Goal: Task Accomplishment & Management: Use online tool/utility

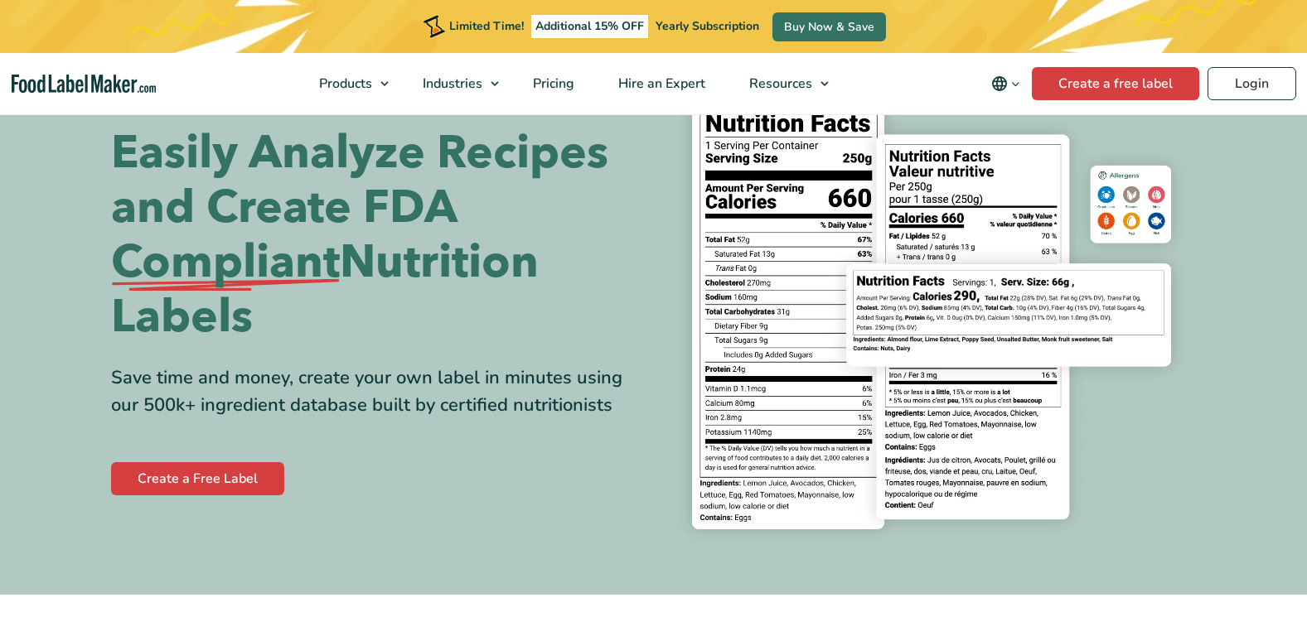
scroll to position [83, 0]
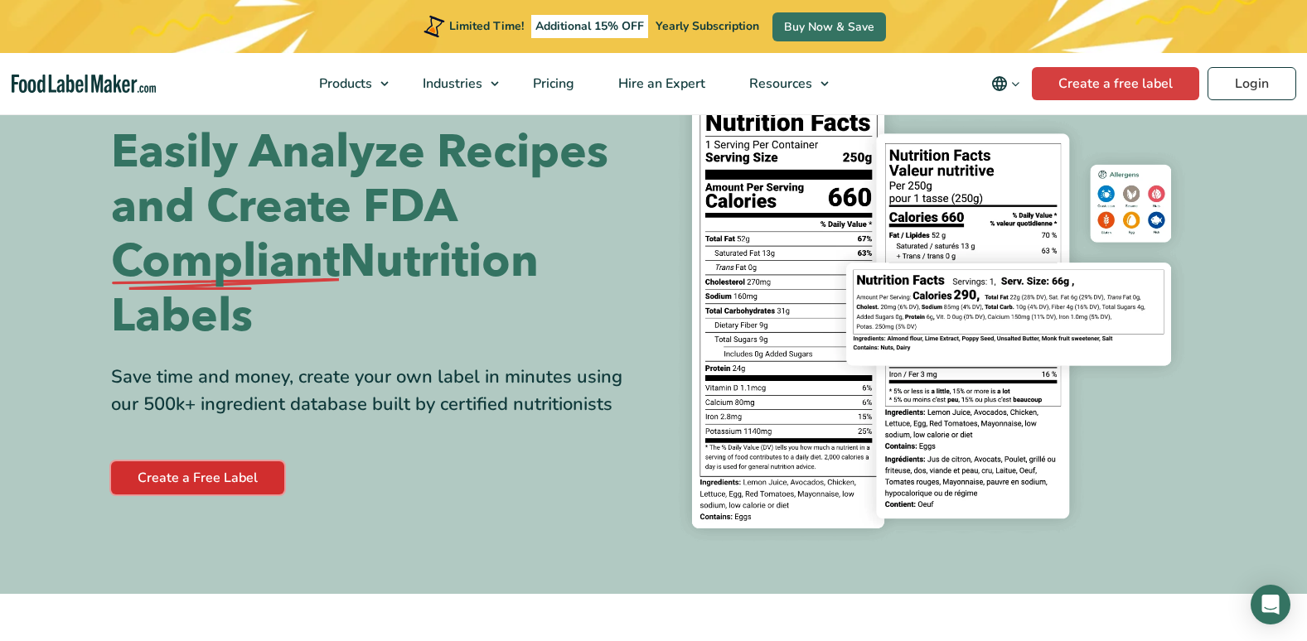
click at [237, 492] on link "Create a Free Label" at bounding box center [197, 477] width 173 height 33
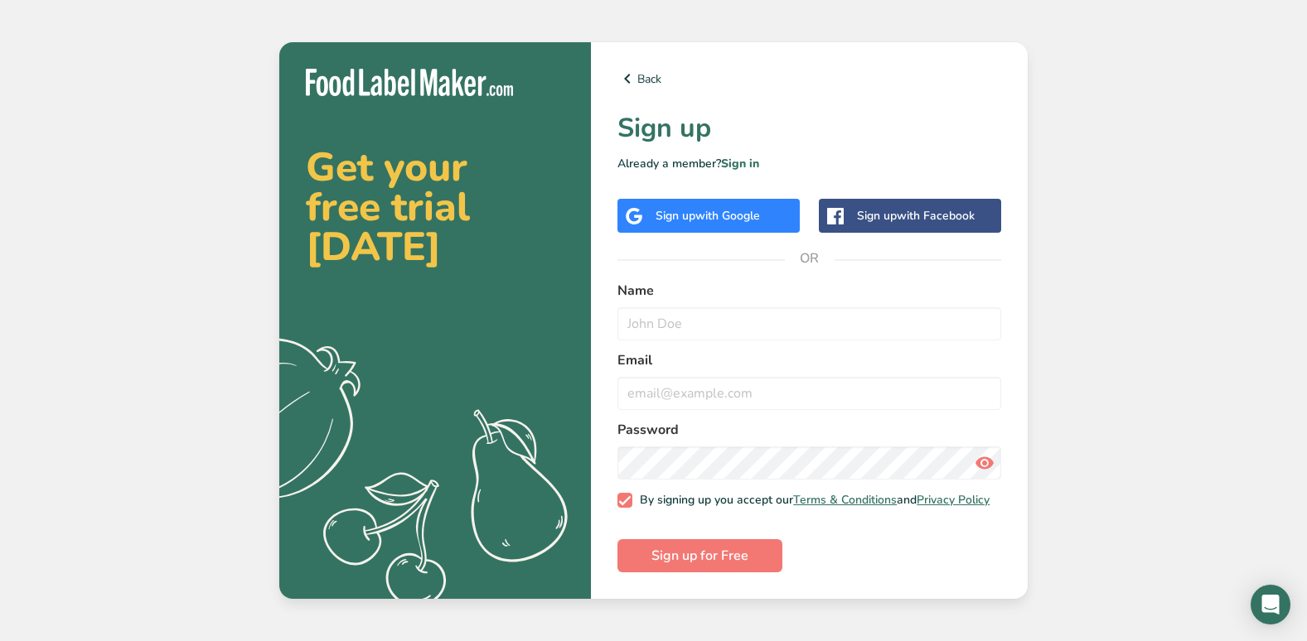
click at [713, 259] on div "Back Sign up Already a member? Sign in Sign up with Google Sign up with Faceboo…" at bounding box center [809, 320] width 437 height 557
drag, startPoint x: 713, startPoint y: 282, endPoint x: 697, endPoint y: 338, distance: 58.5
click at [713, 283] on label "Name" at bounding box center [809, 291] width 384 height 20
click at [692, 330] on input "text" at bounding box center [809, 323] width 384 height 33
type input "Angie Jaramillo"
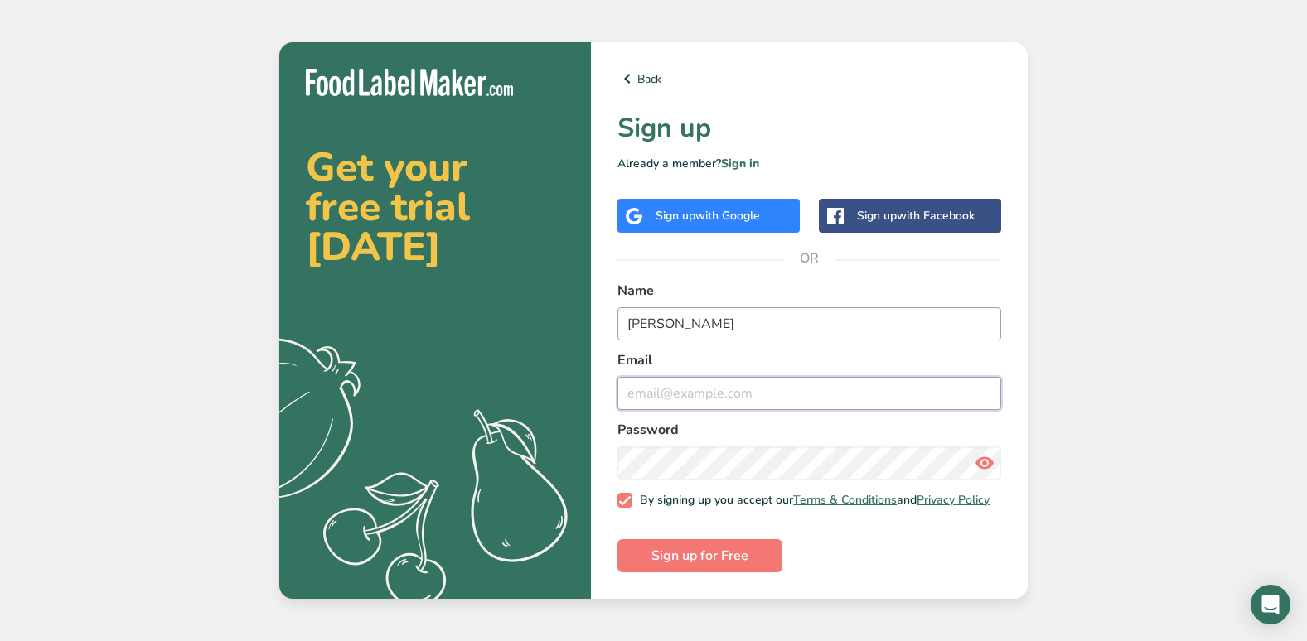
type input "angiejaramillo11@outlook.com"
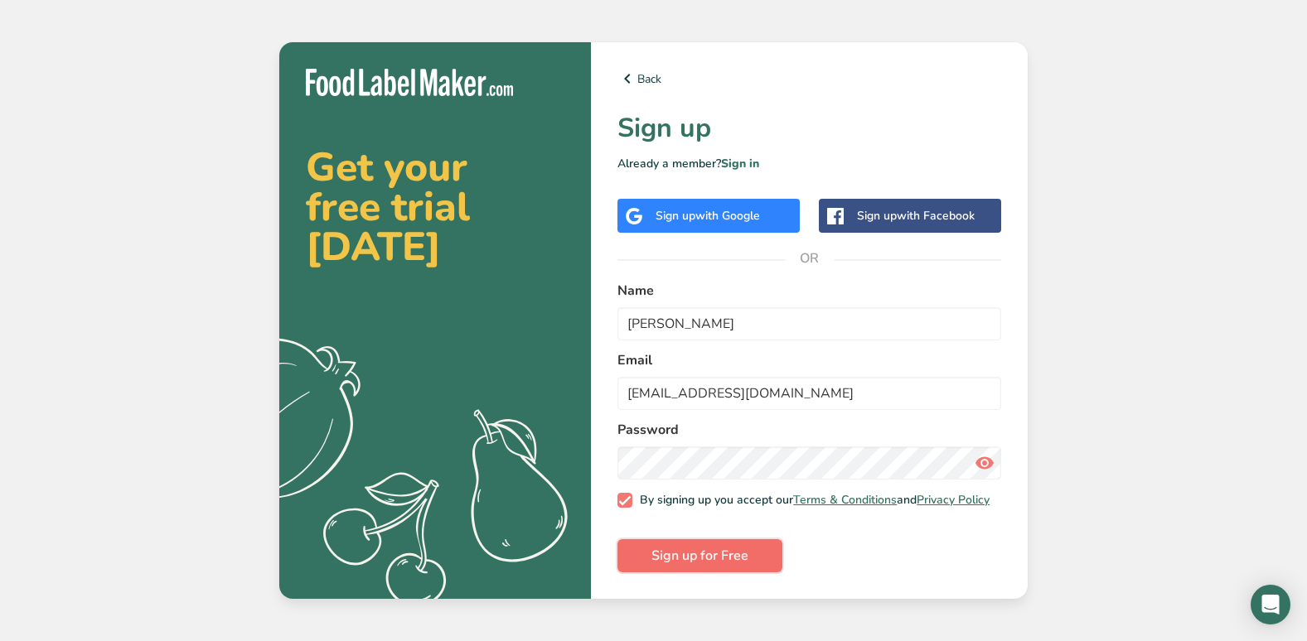
click at [655, 562] on span "Sign up for Free" at bounding box center [699, 556] width 97 height 20
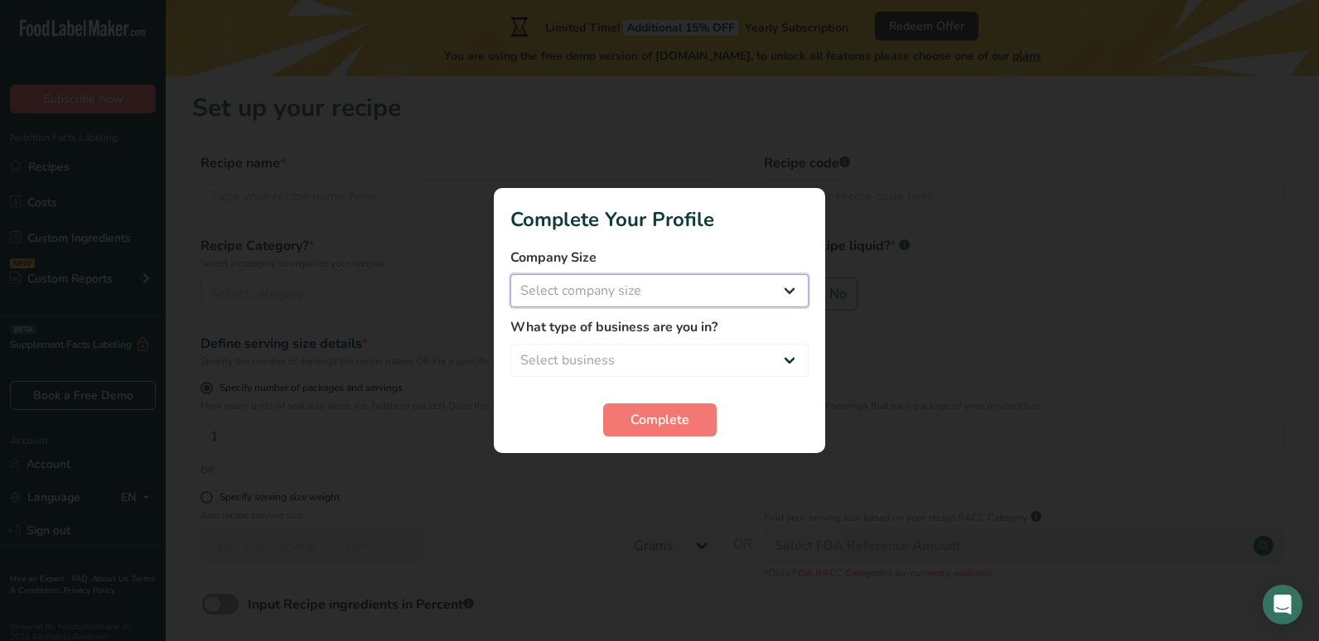
click at [656, 295] on select "Select company size Fewer than 10 Employees 10 to 50 Employees 51 to 500 Employ…" at bounding box center [659, 290] width 298 height 33
select select "1"
click at [510, 274] on select "Select company size Fewer than 10 Employees 10 to 50 Employees 51 to 500 Employ…" at bounding box center [659, 290] width 298 height 33
click at [661, 350] on select "Select business Packaged Food Manufacturer Restaurant & Cafe Bakery Meal Plans …" at bounding box center [659, 360] width 298 height 33
select select "8"
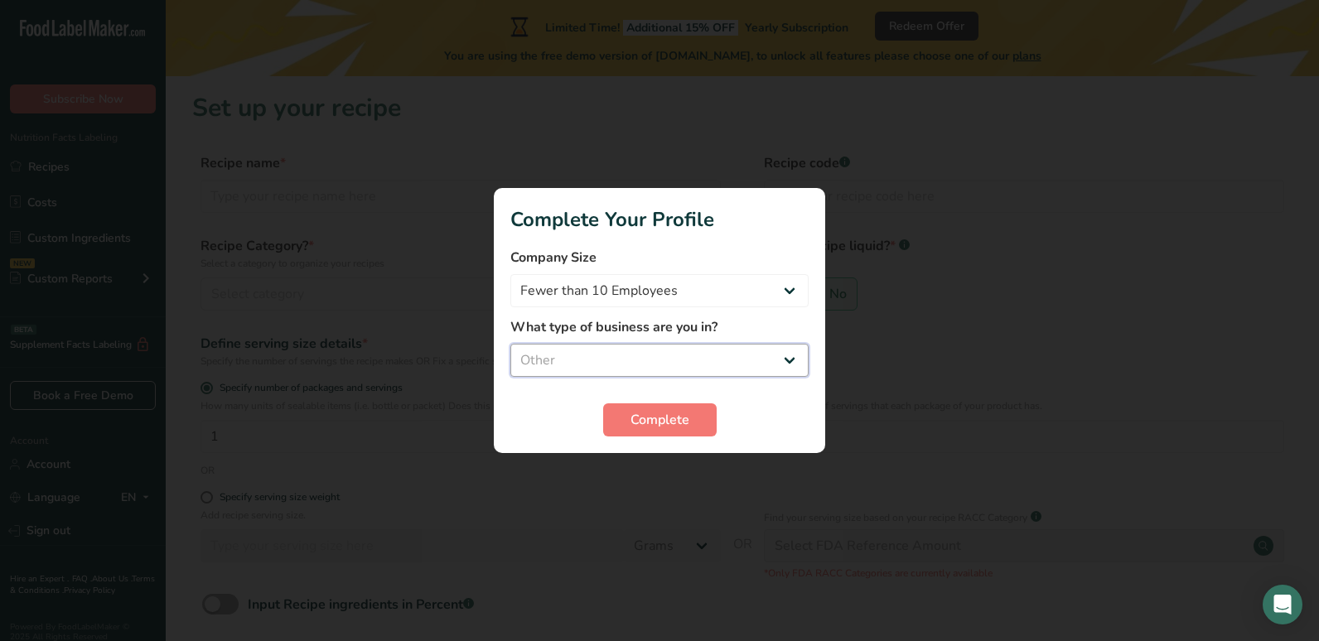
click at [510, 344] on select "Select business Packaged Food Manufacturer Restaurant & Cafe Bakery Meal Plans …" at bounding box center [659, 360] width 298 height 33
click at [655, 437] on section "Complete Your Profile Company Size Fewer than 10 Employees 10 to 50 Employees 5…" at bounding box center [659, 320] width 331 height 265
click at [658, 428] on span "Complete" at bounding box center [660, 420] width 59 height 20
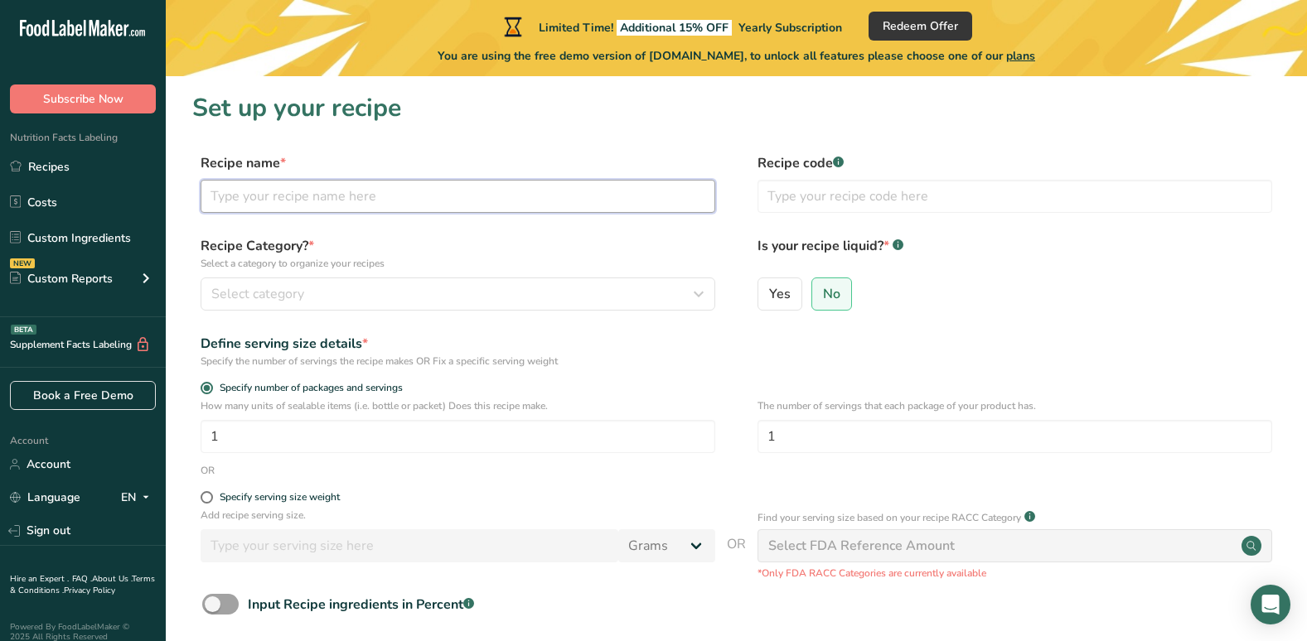
paste input "Lentejas Rojas"
type input "Lentejas Rojas"
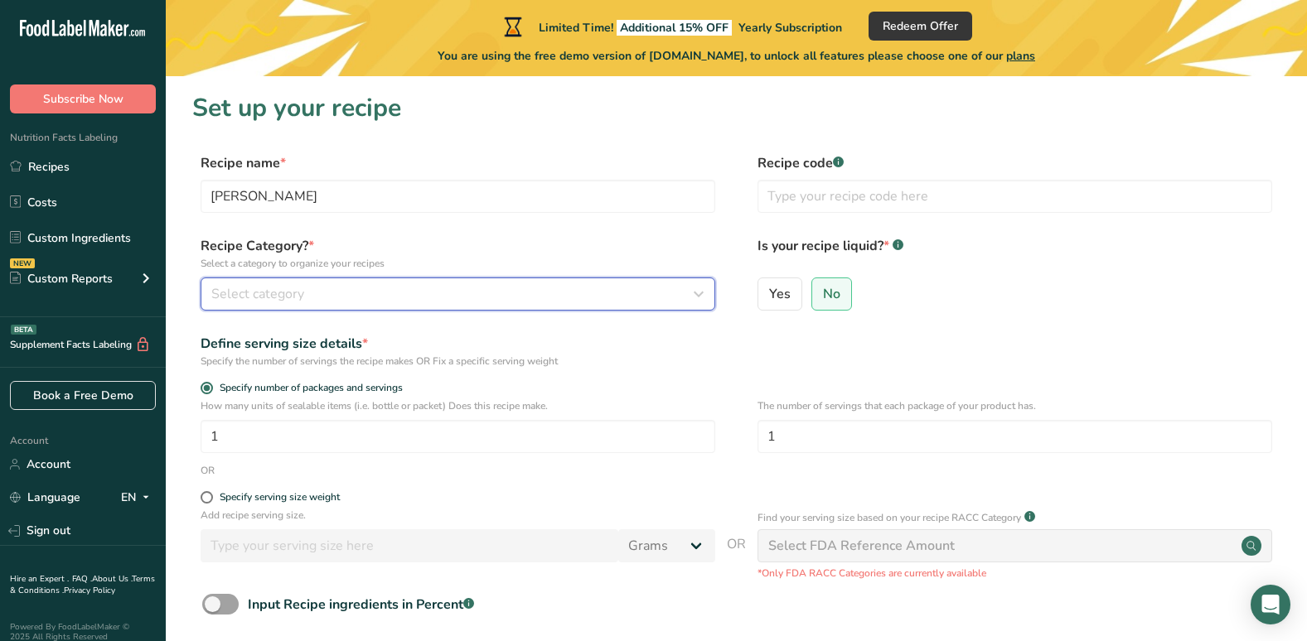
click at [232, 302] on span "Select category" at bounding box center [257, 294] width 93 height 20
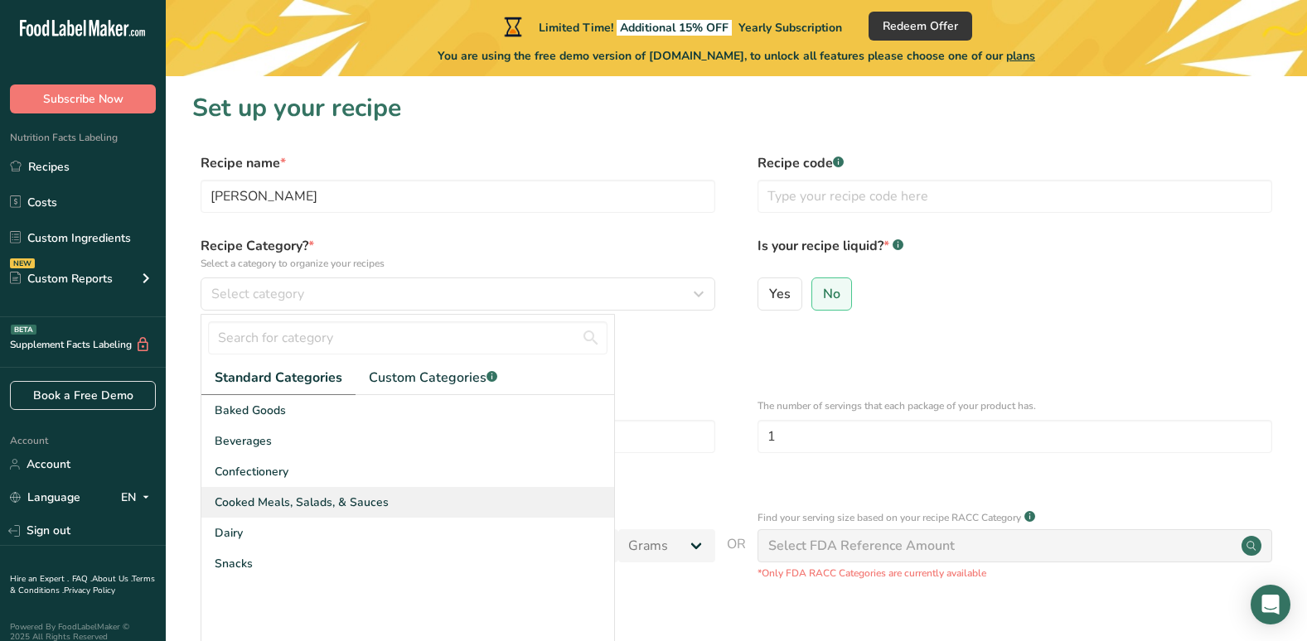
click at [264, 499] on span "Cooked Meals, Salads, & Sauces" at bounding box center [302, 502] width 174 height 17
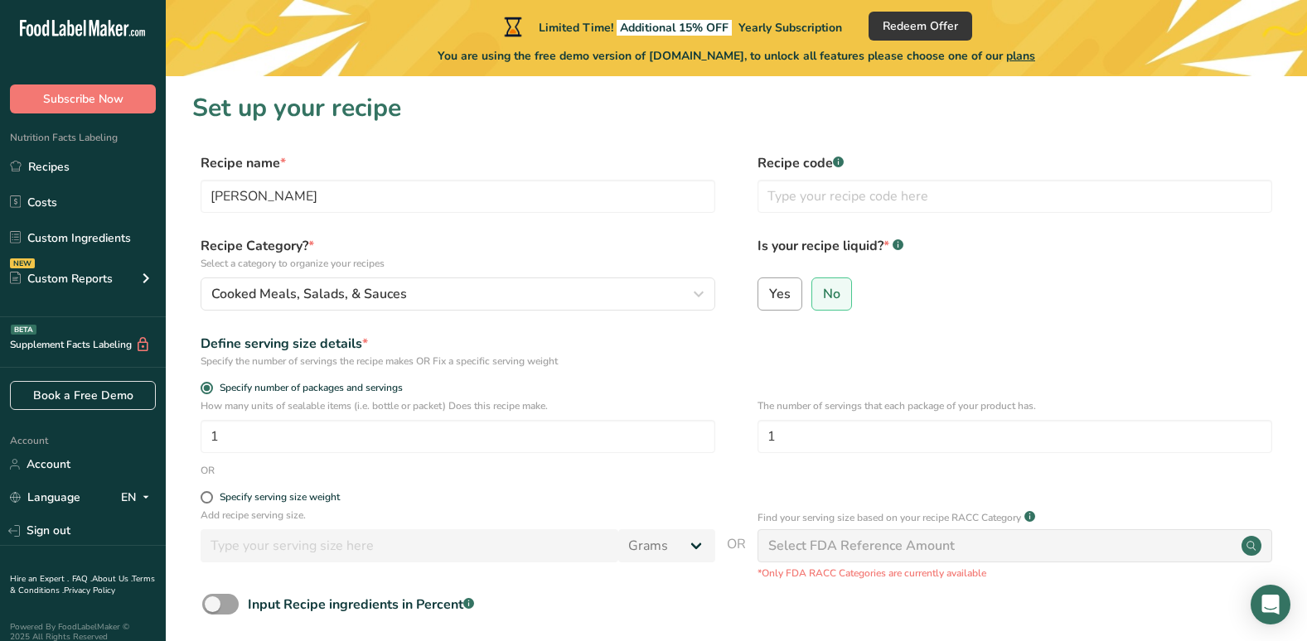
click at [768, 306] on label "Yes" at bounding box center [779, 294] width 45 height 33
click at [768, 299] on input "Yes" at bounding box center [763, 293] width 11 height 11
radio input "true"
radio input "false"
select select "22"
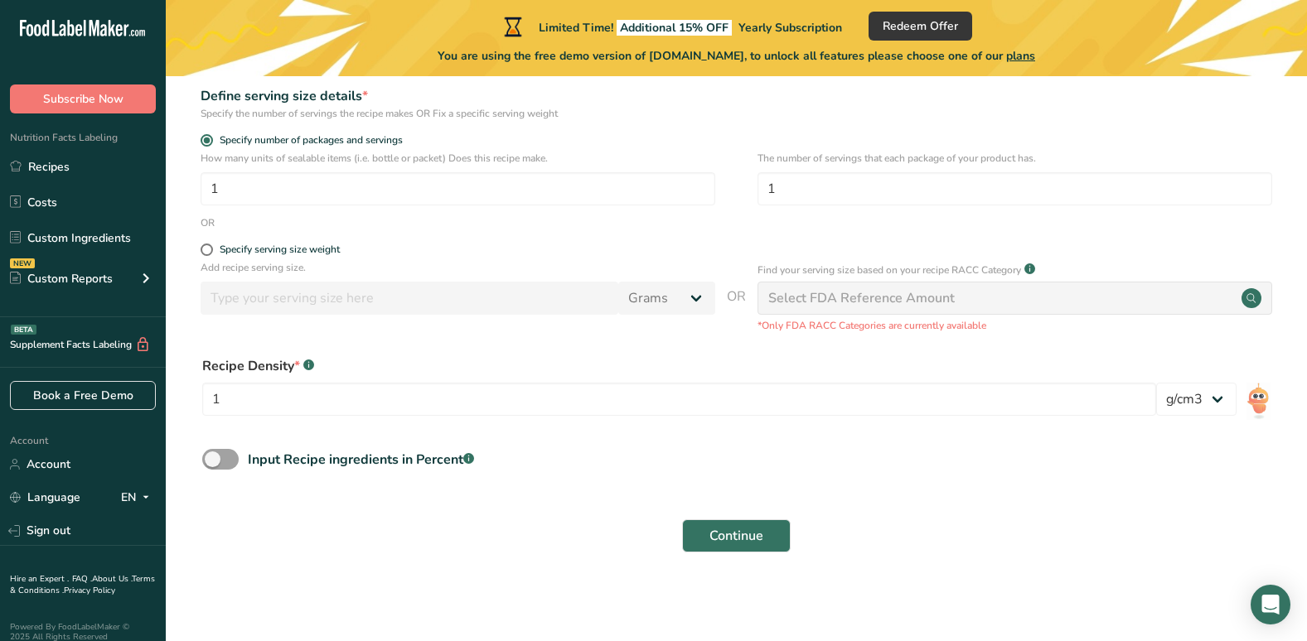
scroll to position [249, 0]
click at [219, 468] on span at bounding box center [220, 458] width 36 height 21
click at [213, 464] on input "Input Recipe ingredients in Percent .a-a{fill:#347362;}.b-a{fill:#fff;}" at bounding box center [207, 458] width 11 height 11
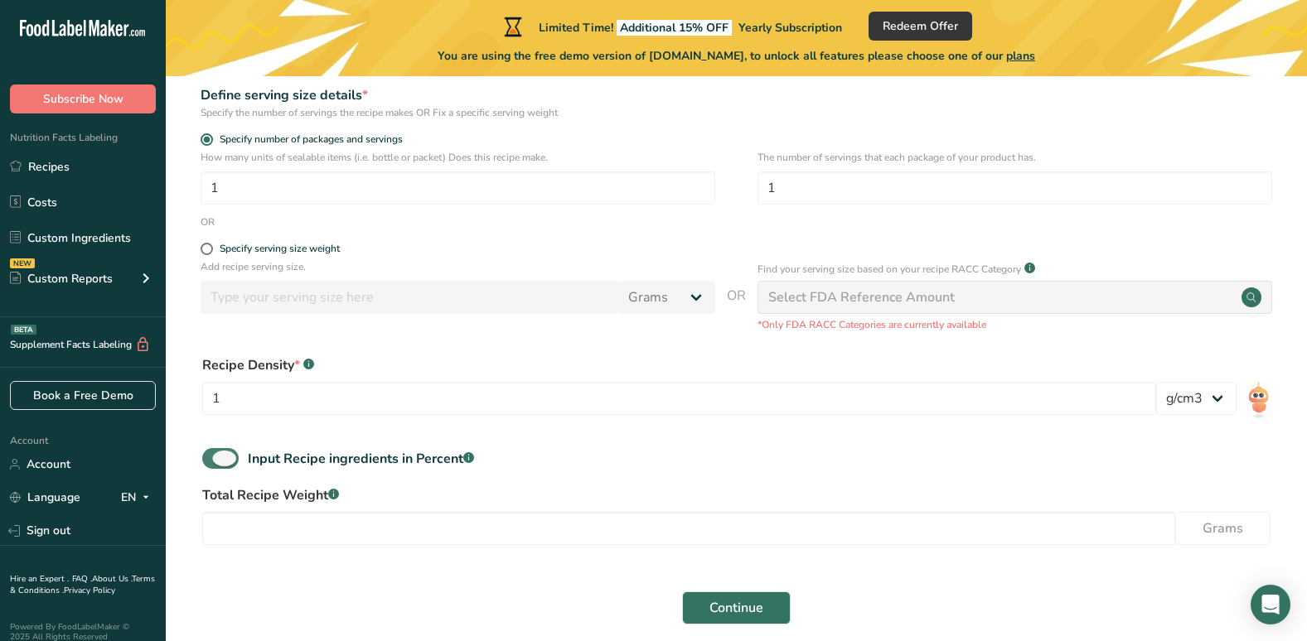
click at [219, 468] on span at bounding box center [220, 458] width 36 height 21
click at [213, 464] on input "Input Recipe ingredients in Percent .a-a{fill:#347362;}.b-a{fill:#fff;}" at bounding box center [207, 458] width 11 height 11
checkbox input "false"
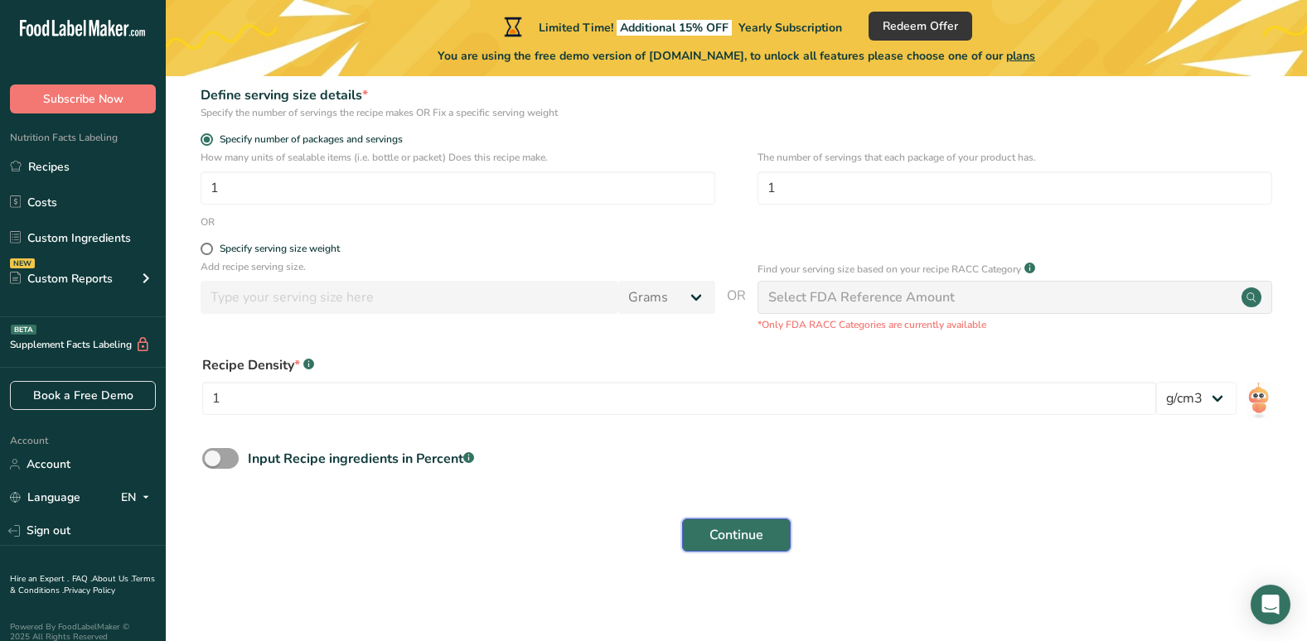
click at [740, 551] on button "Continue" at bounding box center [736, 535] width 109 height 33
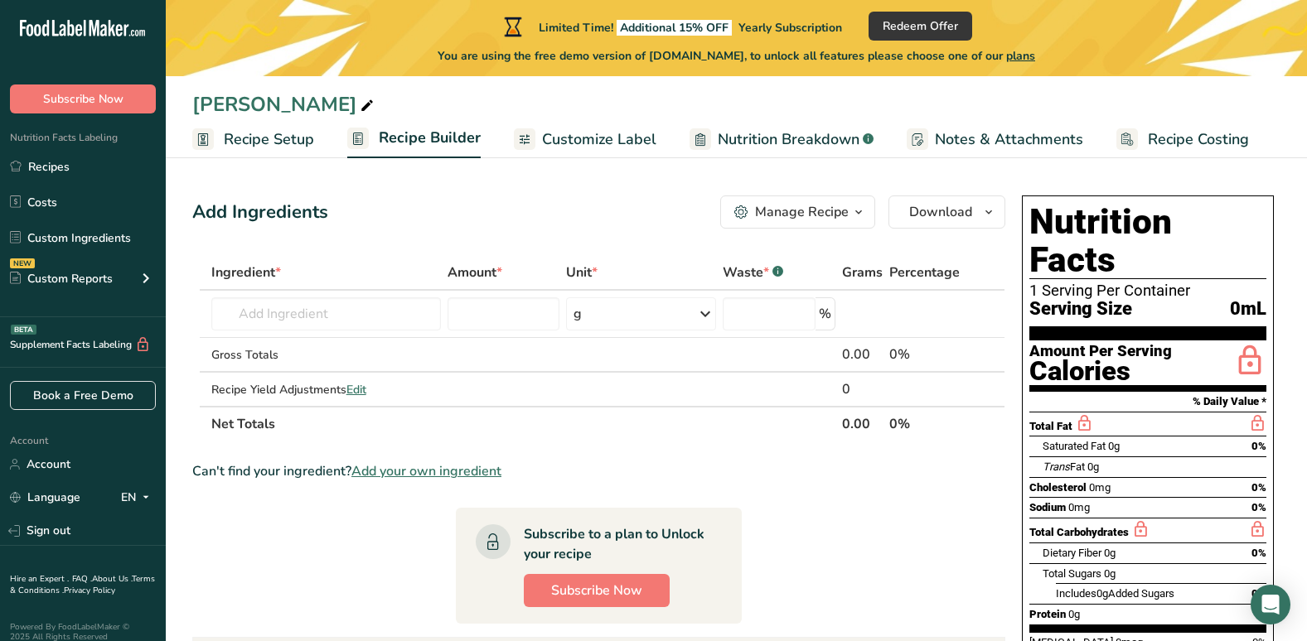
click at [450, 477] on span "Add your own ingredient" at bounding box center [426, 471] width 150 height 20
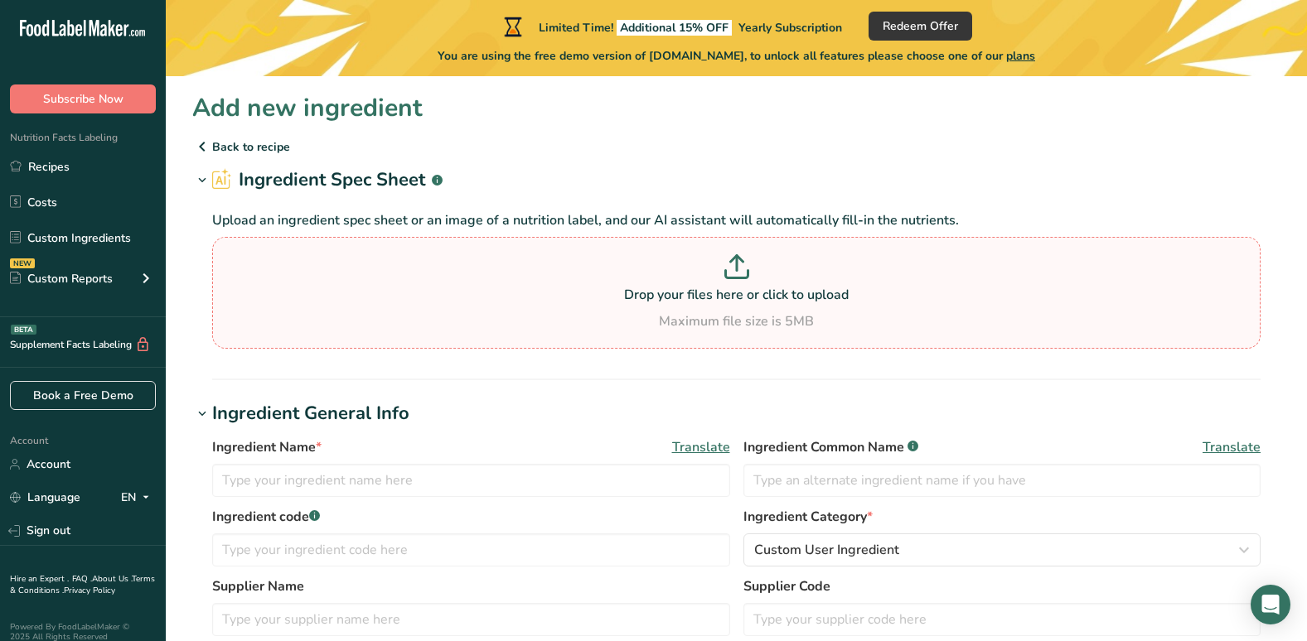
drag, startPoint x: 371, startPoint y: 275, endPoint x: 243, endPoint y: 294, distance: 129.8
click at [243, 294] on p "Drop your files here or click to upload" at bounding box center [736, 295] width 1040 height 20
click at [243, 294] on input "Drop your files here or click to upload Maximum file size is 5MB" at bounding box center [736, 293] width 1048 height 112
click at [38, 163] on link "Recipes" at bounding box center [83, 166] width 166 height 31
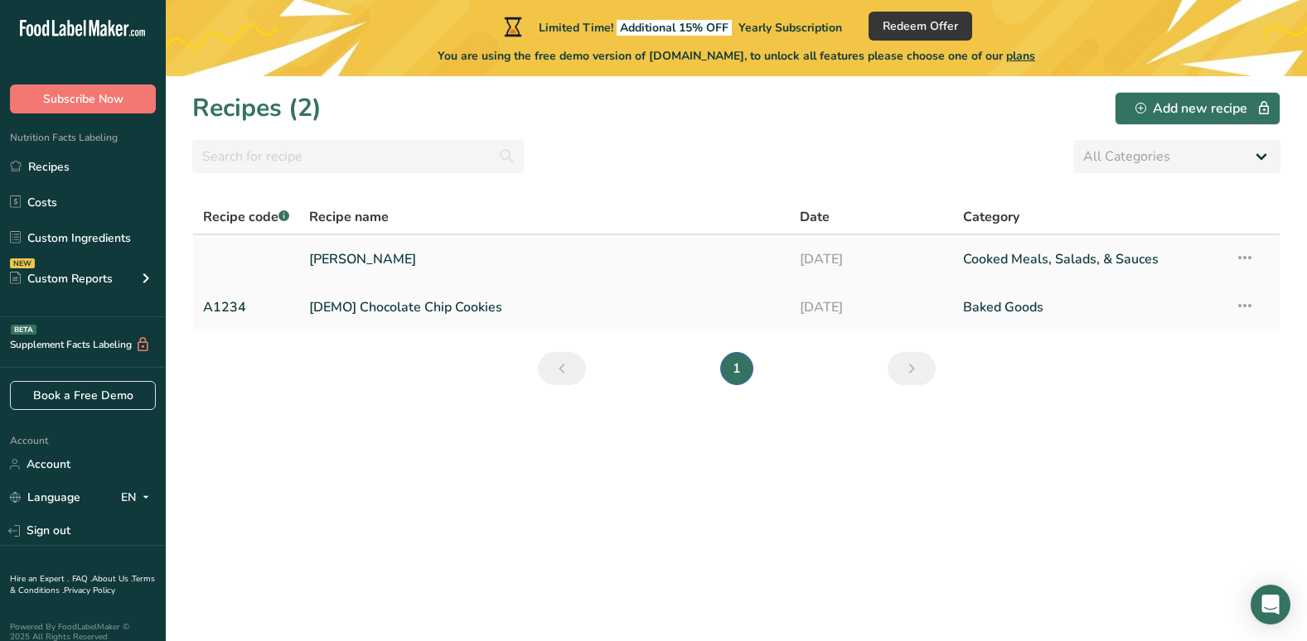
click at [534, 267] on link "Lentejas Rojas" at bounding box center [544, 259] width 470 height 35
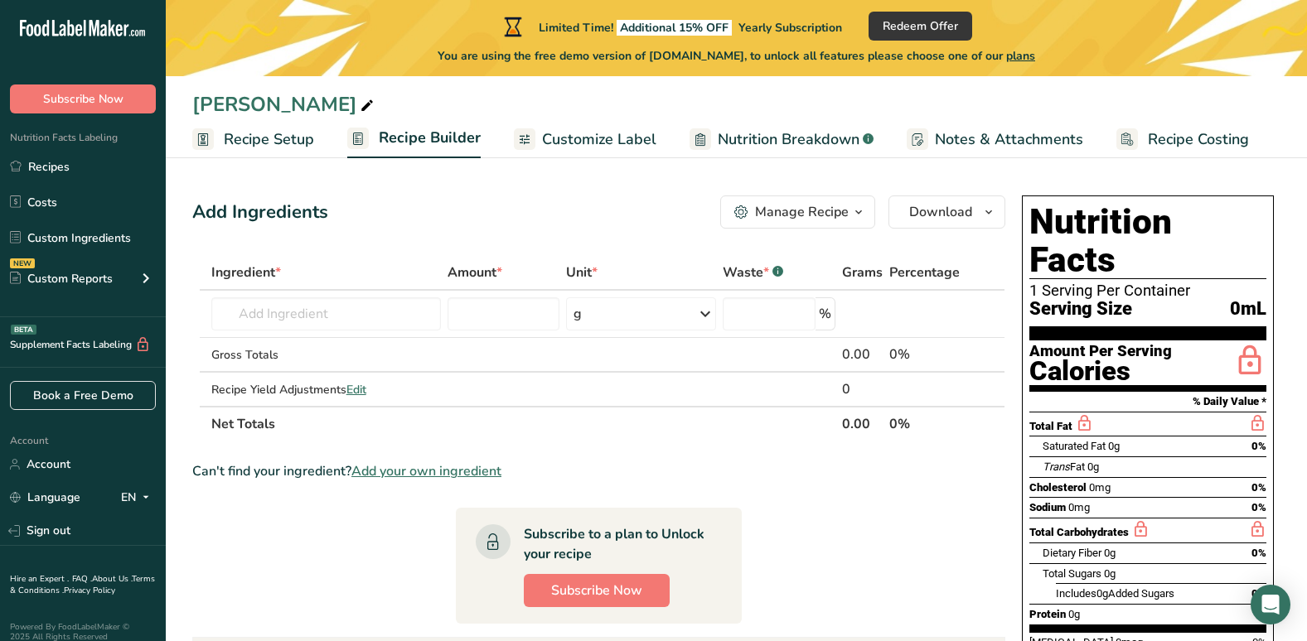
click at [854, 215] on icon "button" at bounding box center [858, 212] width 13 height 21
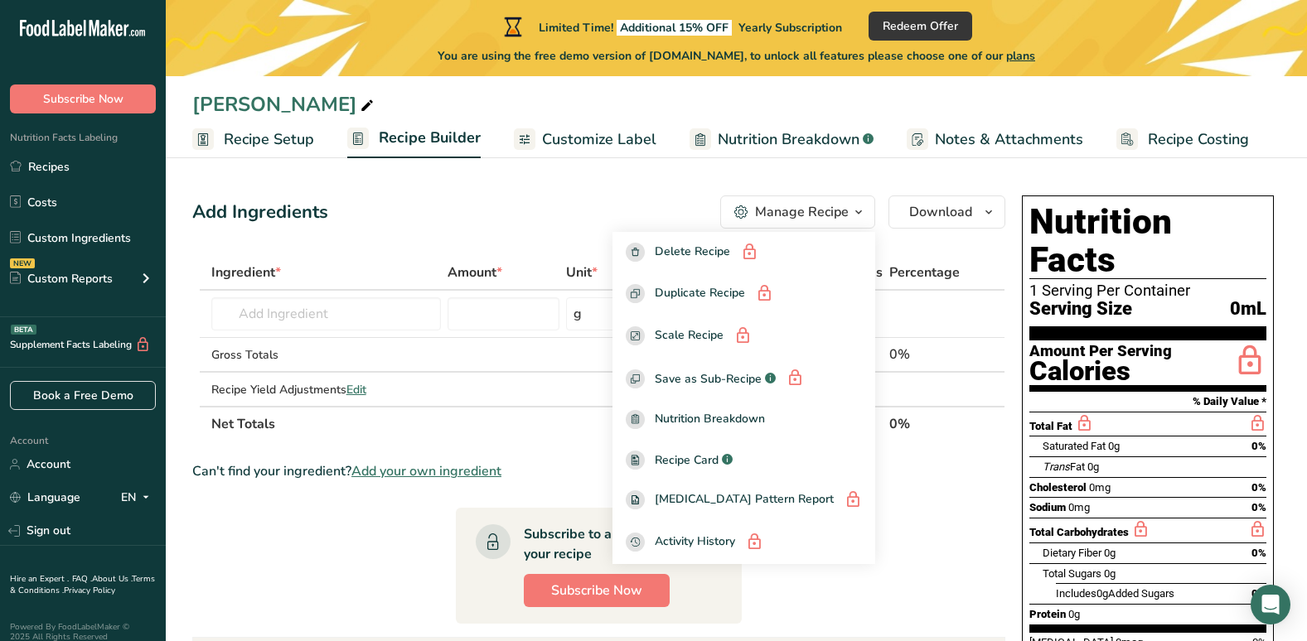
click at [518, 243] on div "Add Ingredients Manage Recipe Delete Recipe Duplicate Recipe Scale Recipe Save …" at bounding box center [603, 549] width 823 height 721
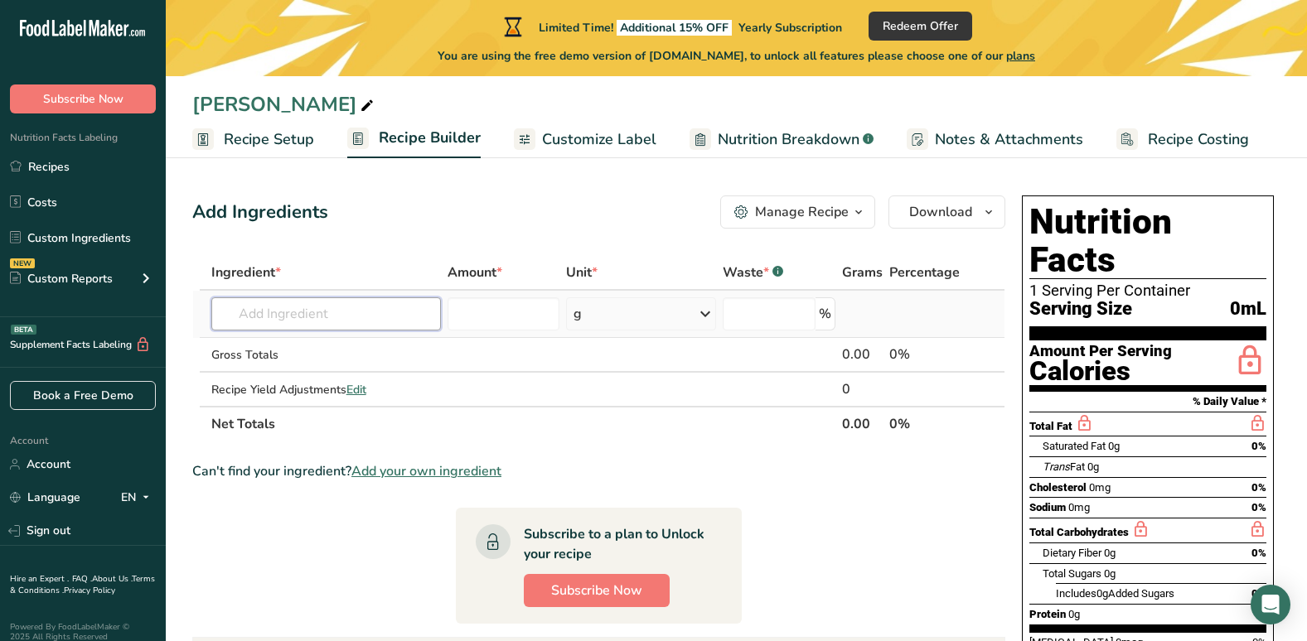
click at [407, 305] on input "text" at bounding box center [326, 313] width 230 height 33
click at [581, 320] on div "g" at bounding box center [641, 313] width 150 height 33
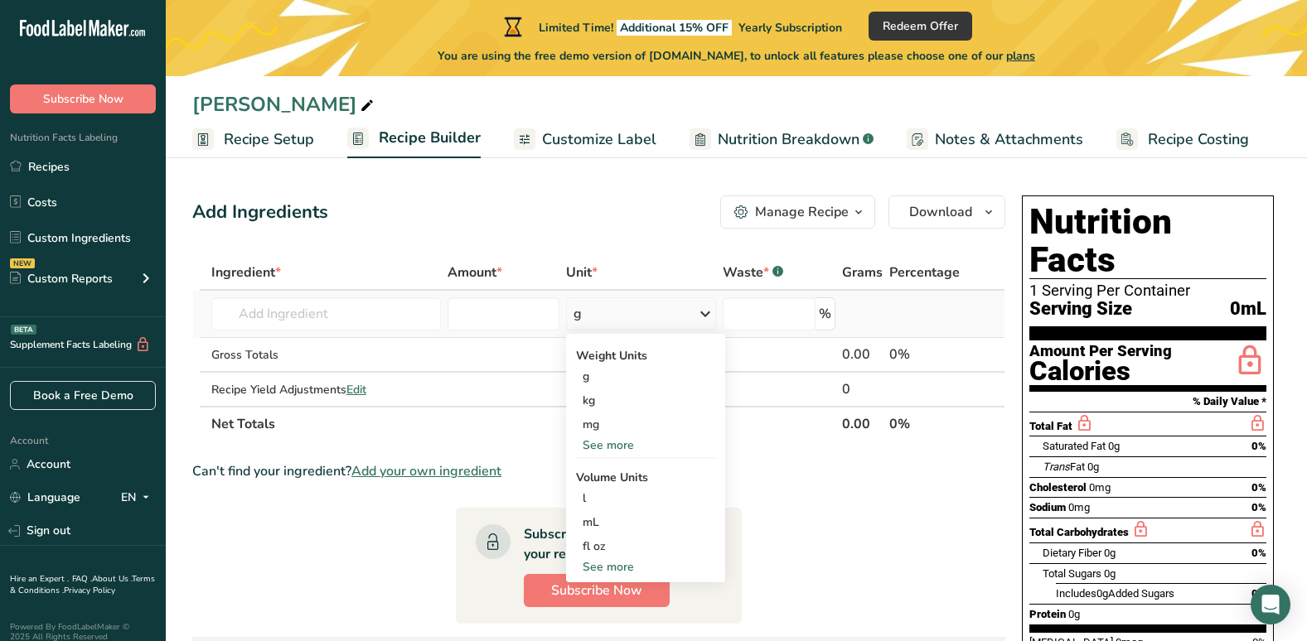
click at [461, 335] on td at bounding box center [503, 314] width 118 height 47
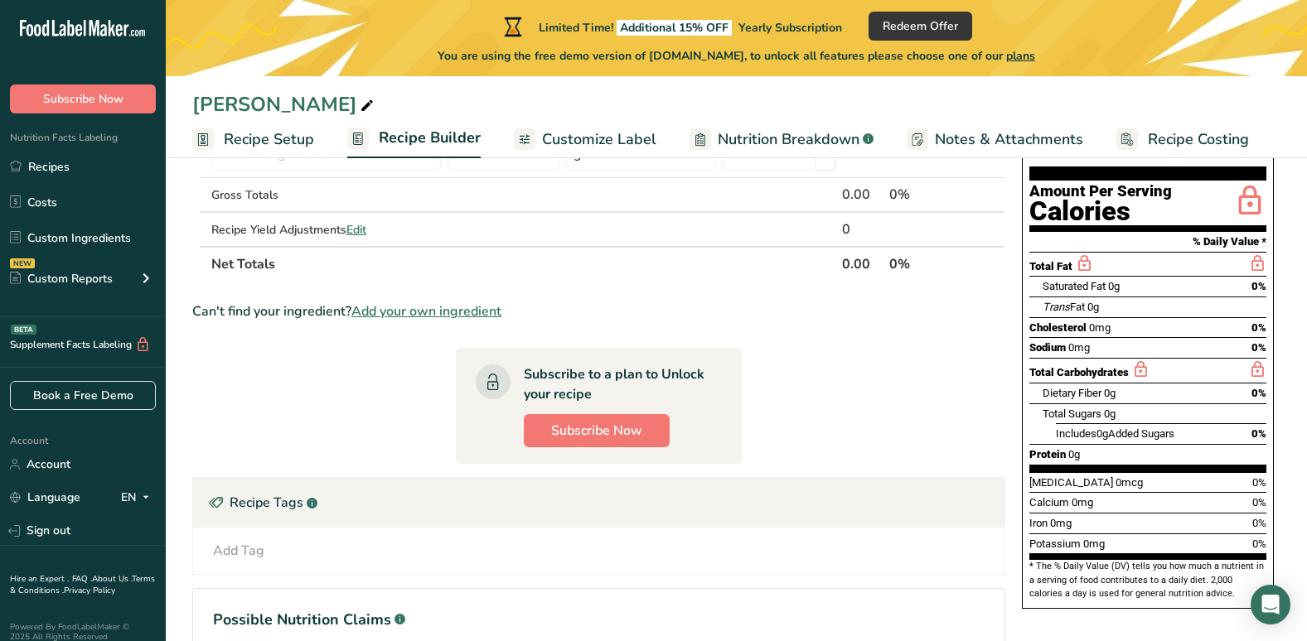
click at [441, 320] on span "Add your own ingredient" at bounding box center [426, 312] width 150 height 20
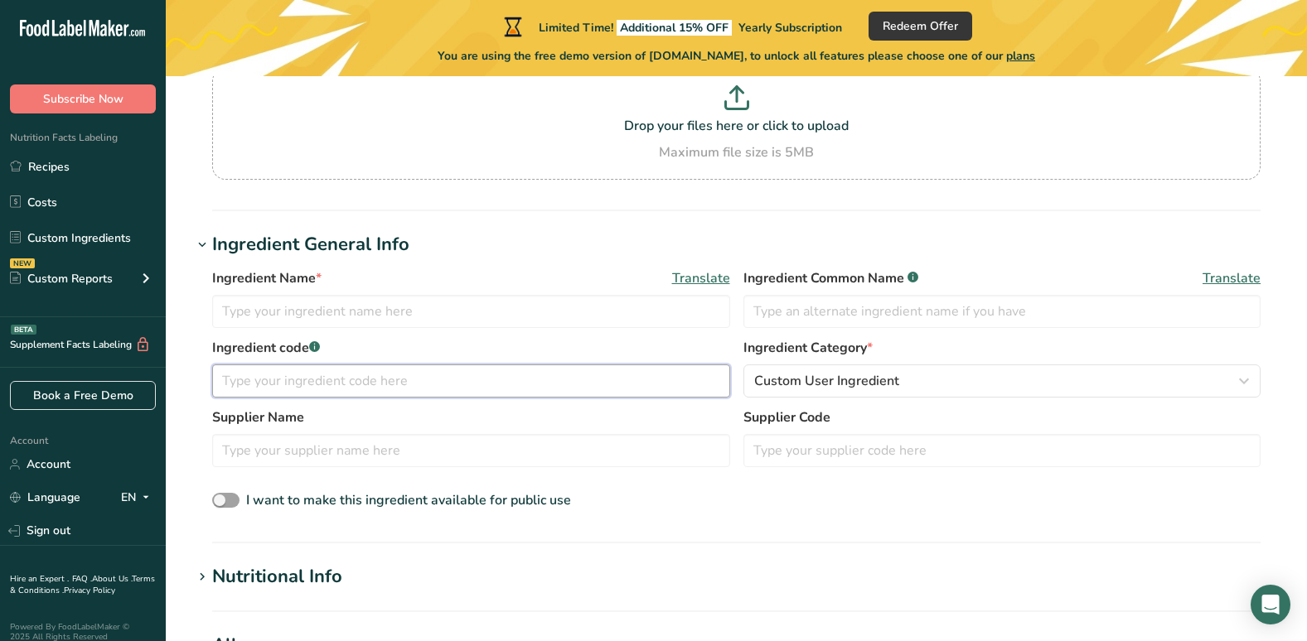
click at [334, 384] on input "text" at bounding box center [471, 381] width 518 height 33
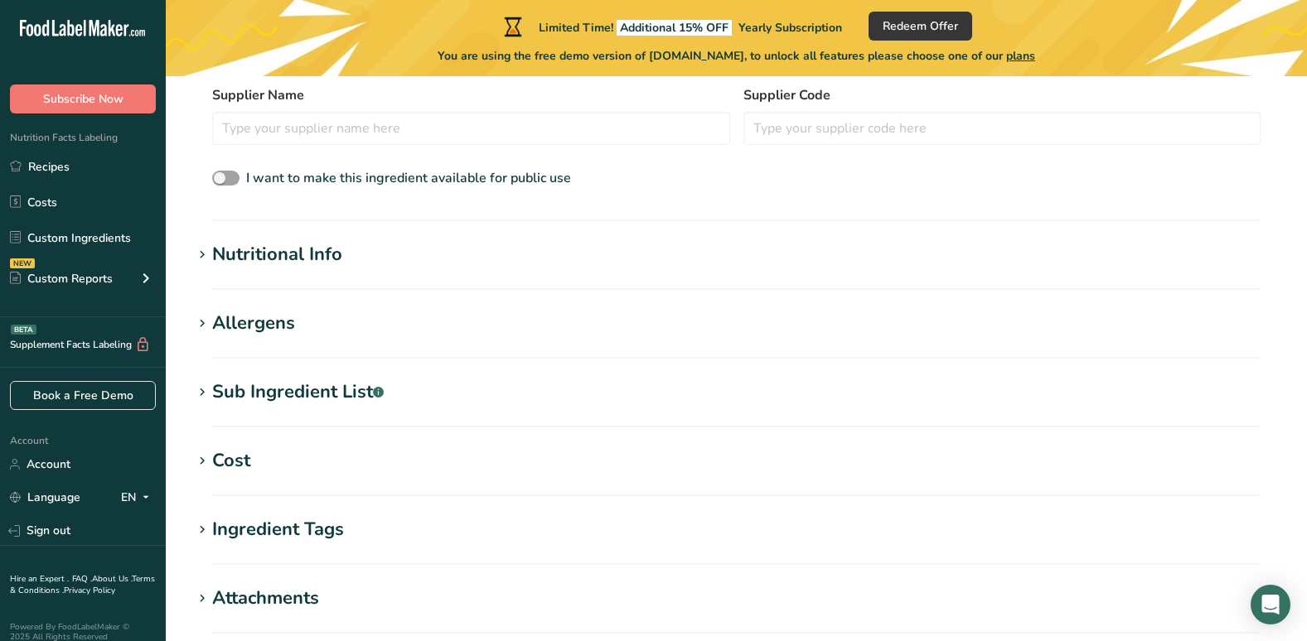
click at [310, 264] on div "Nutritional Info" at bounding box center [277, 254] width 130 height 27
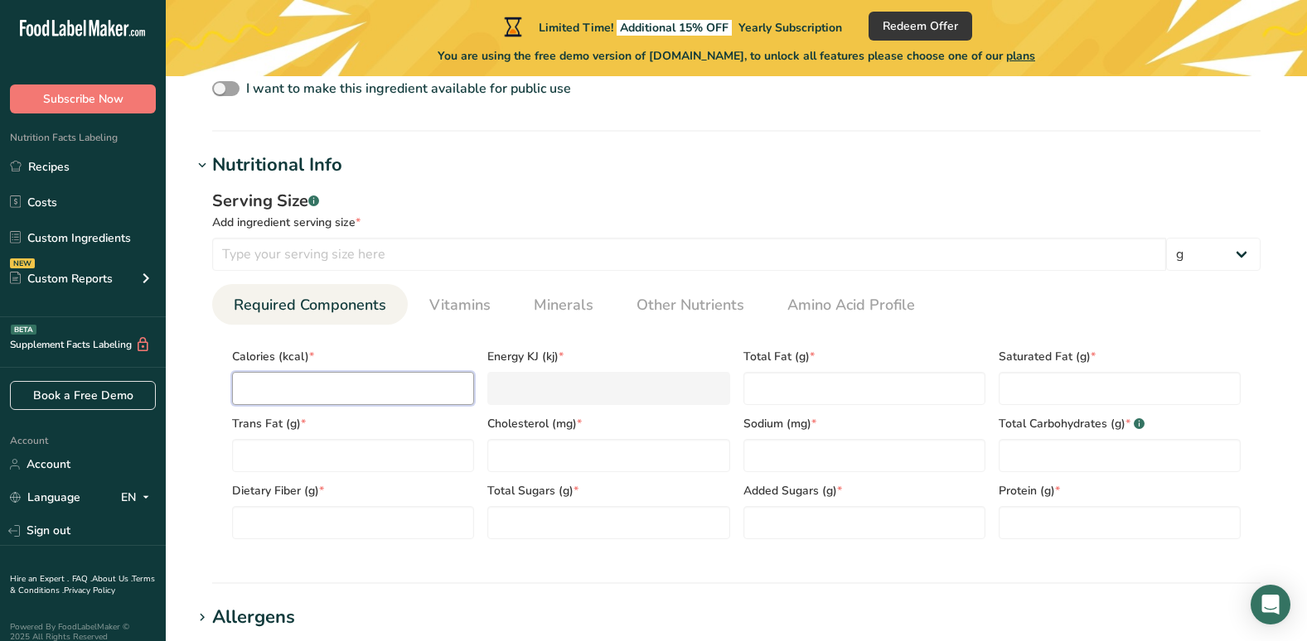
click at [350, 384] on input "number" at bounding box center [353, 388] width 242 height 33
type input "0"
type KJ "0"
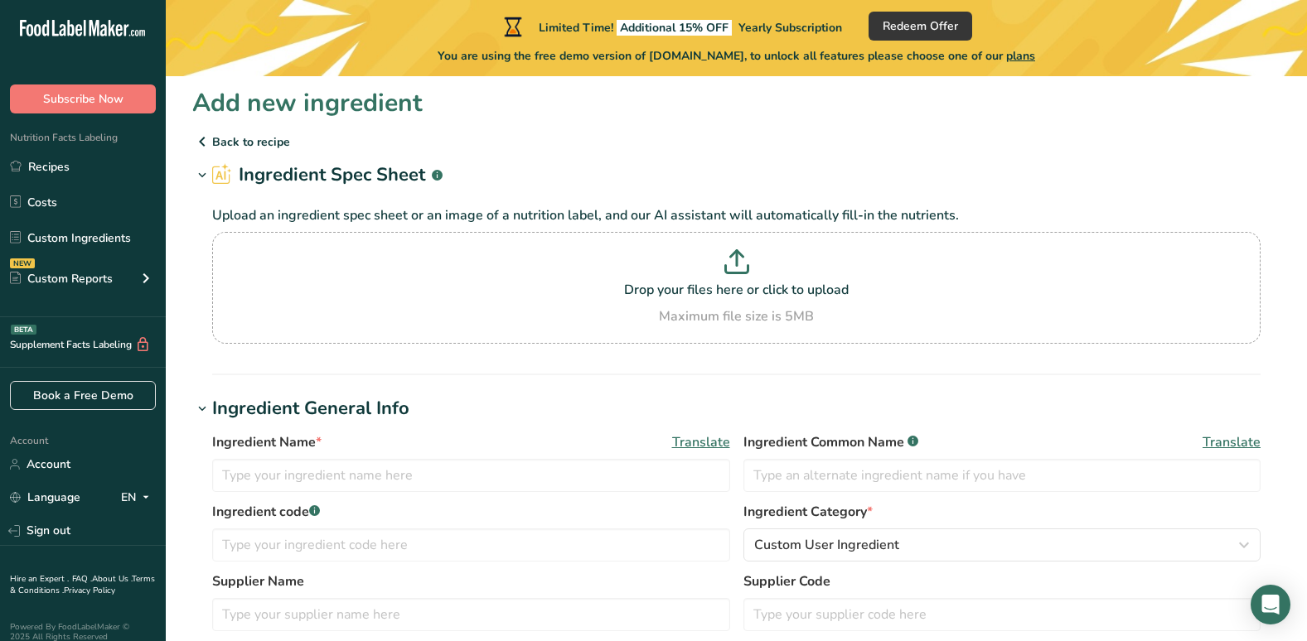
scroll to position [0, 0]
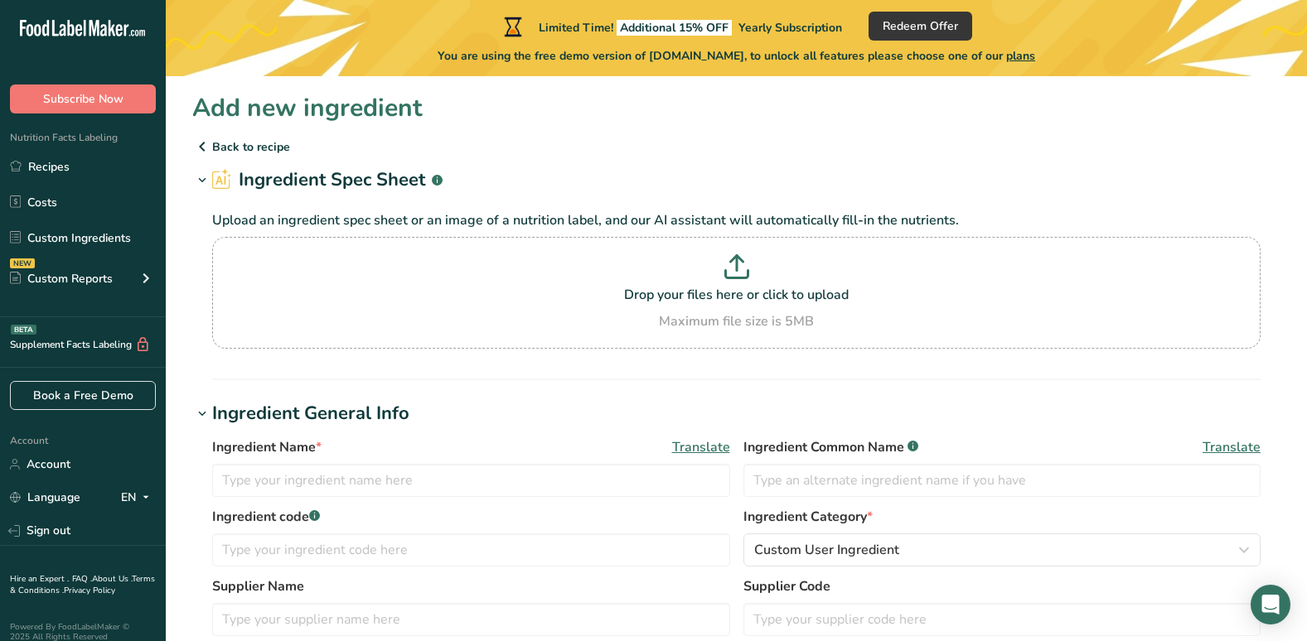
type input "0.0007"
click at [722, 448] on span "Translate" at bounding box center [701, 447] width 58 height 20
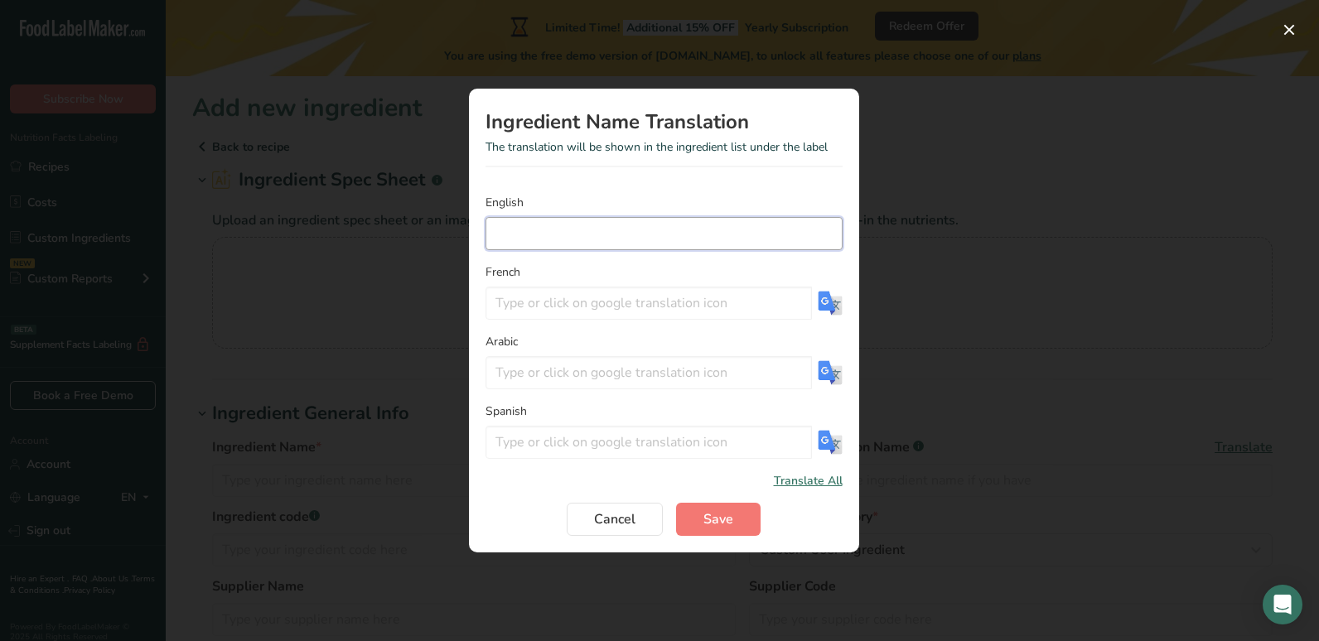
click at [556, 234] on input "Translation Modal" at bounding box center [664, 233] width 357 height 33
click at [577, 444] on input "Translation Modal" at bounding box center [649, 442] width 326 height 33
click at [584, 528] on button "Cancel" at bounding box center [615, 519] width 96 height 33
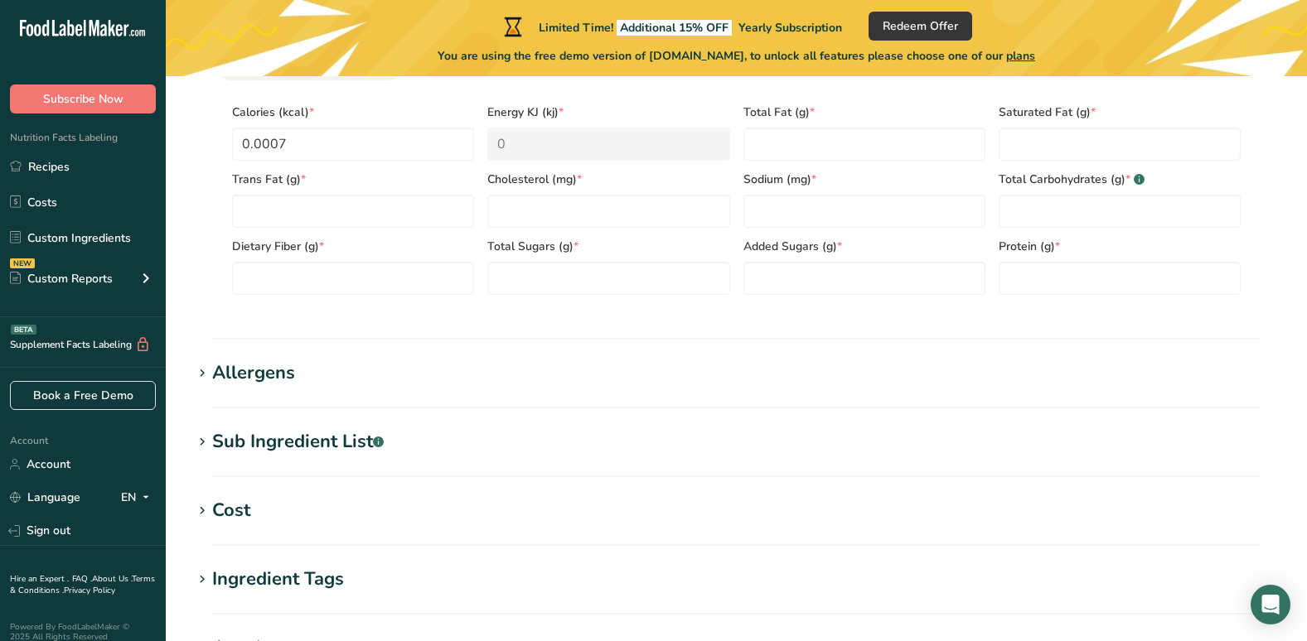
scroll to position [826, 0]
